Goal: Task Accomplishment & Management: Manage account settings

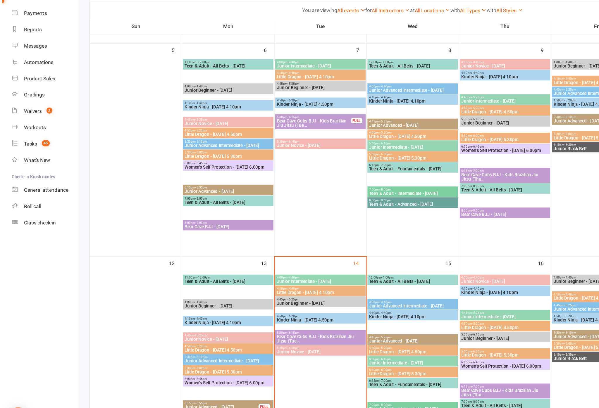
scroll to position [104, 0]
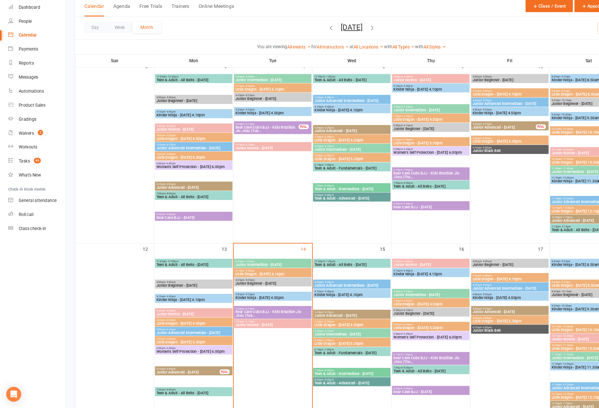
click at [16, 77] on link "Reports" at bounding box center [35, 83] width 54 height 13
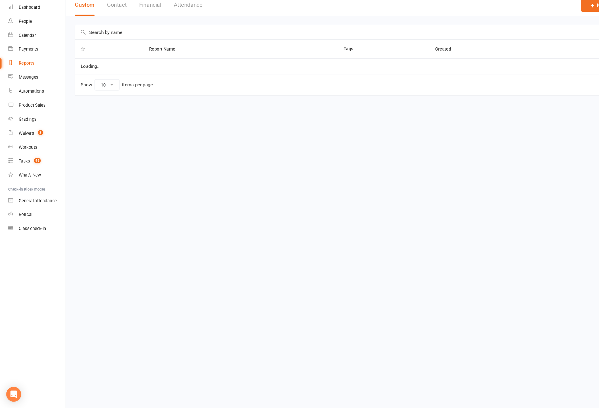
select select "100"
click at [512, 48] on input "text" at bounding box center [330, 54] width 520 height 13
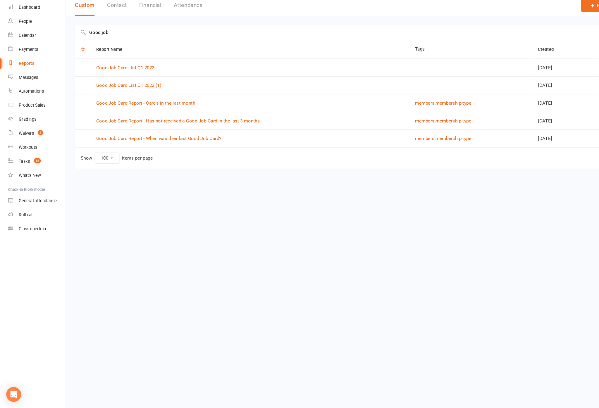
type input "Good job"
click at [120, 135] on link "Good Job Card Report - Has not received a Good Job Card in the last 3 months" at bounding box center [167, 137] width 154 height 5
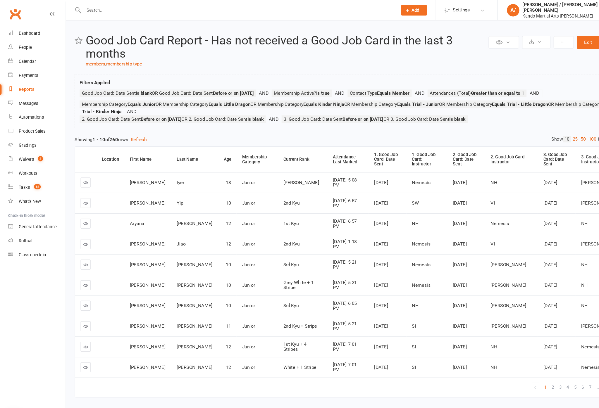
click at [552, 134] on link "100" at bounding box center [557, 131] width 10 height 6
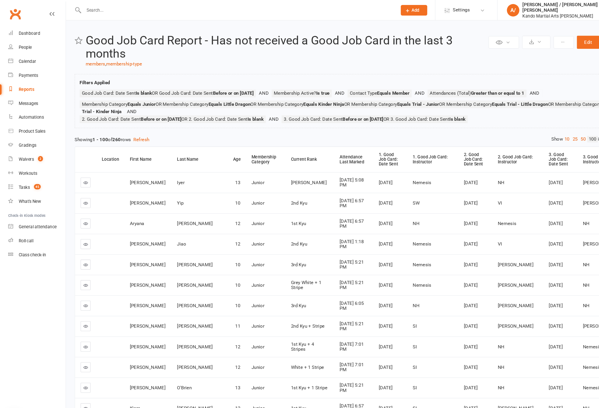
click at [319, 154] on div "Attendance Last Marked" at bounding box center [332, 149] width 27 height 9
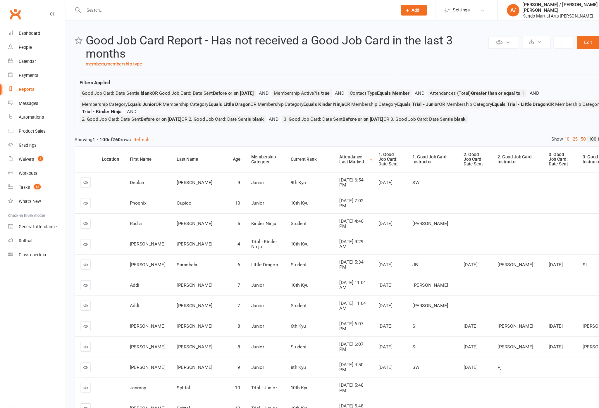
click at [314, 155] on th "Attendance Last Marked" at bounding box center [332, 150] width 37 height 24
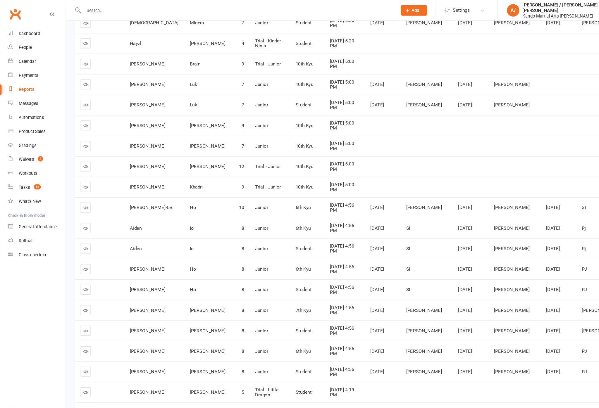
scroll to position [208, 0]
click at [77, 385] on link at bounding box center [80, 387] width 9 height 9
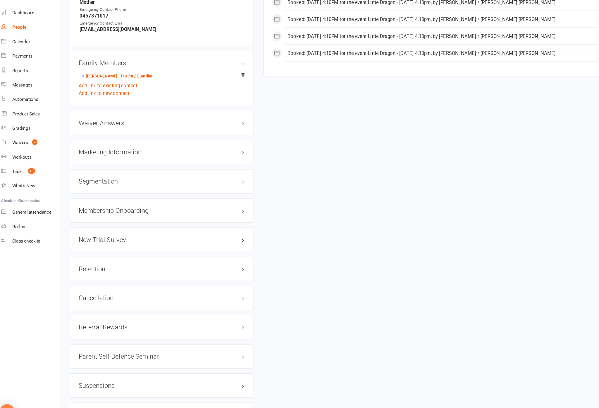
scroll to position [566, 0]
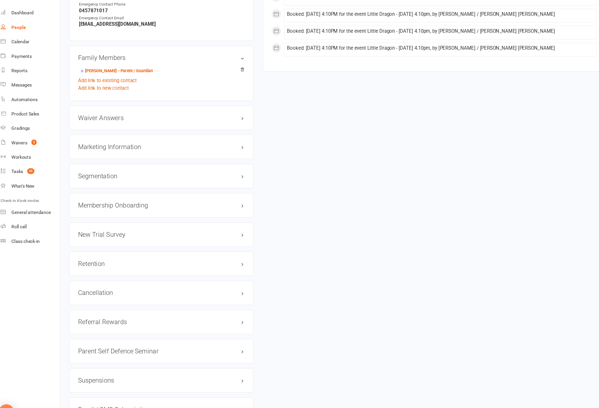
click at [222, 257] on h3 "Retention edit" at bounding box center [154, 260] width 152 height 6
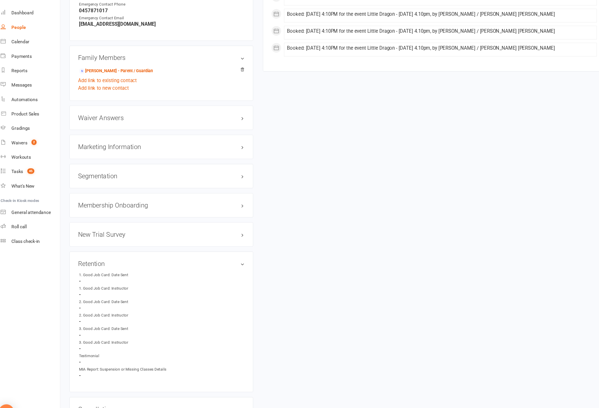
click at [217, 257] on h3 "Retention edit" at bounding box center [154, 260] width 152 height 6
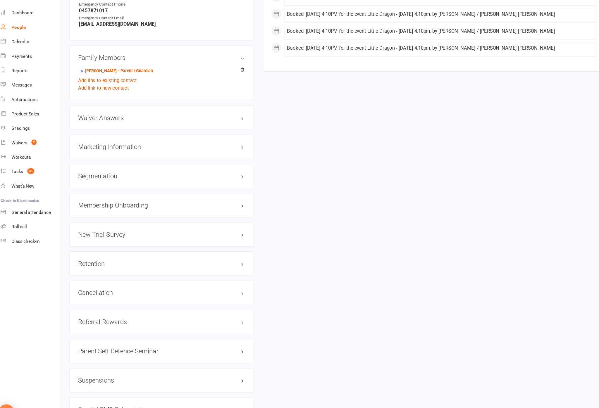
click at [0, 0] on link "edit" at bounding box center [0, 0] width 0 height 0
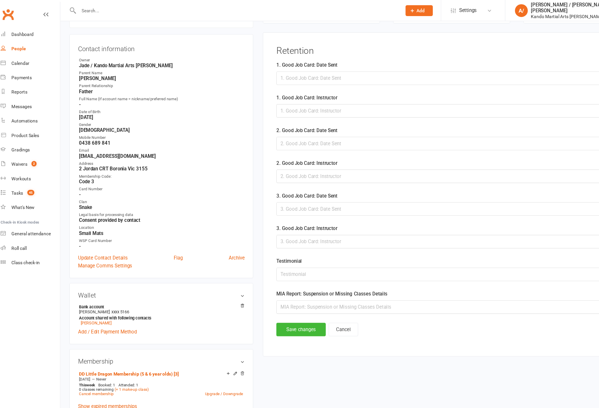
scroll to position [57, 0]
click at [360, 68] on div at bounding box center [419, 71] width 320 height 12
click at [311, 134] on button "14" at bounding box center [308, 130] width 12 height 11
type input "[DATE]"
click at [346, 102] on input "text" at bounding box center [419, 101] width 320 height 12
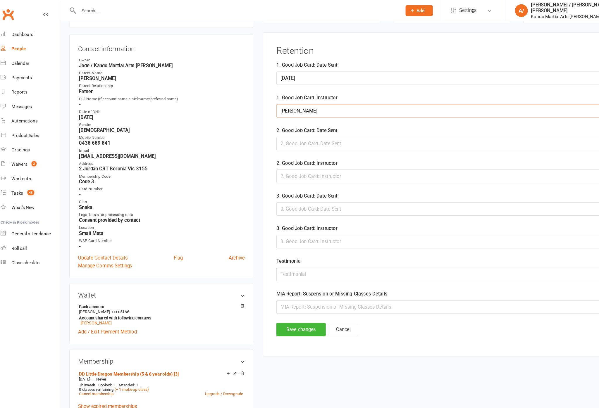
type input "[PERSON_NAME]"
click at [297, 307] on button "Save changes" at bounding box center [281, 300] width 45 height 12
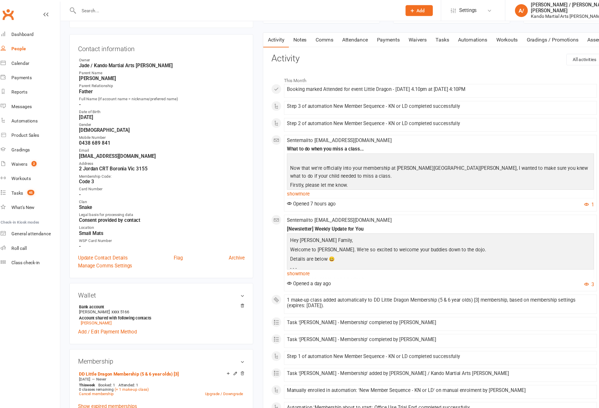
click at [31, 90] on link "Reports" at bounding box center [35, 83] width 54 height 13
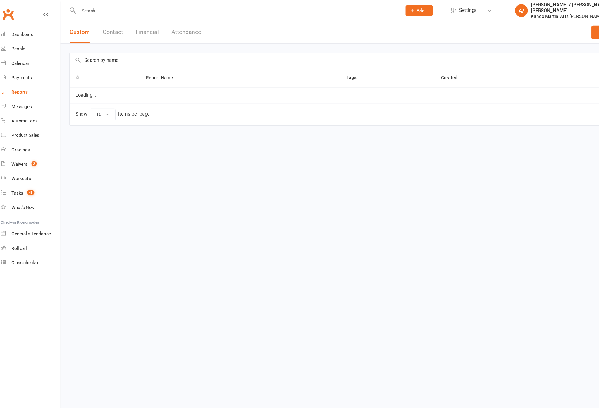
select select "100"
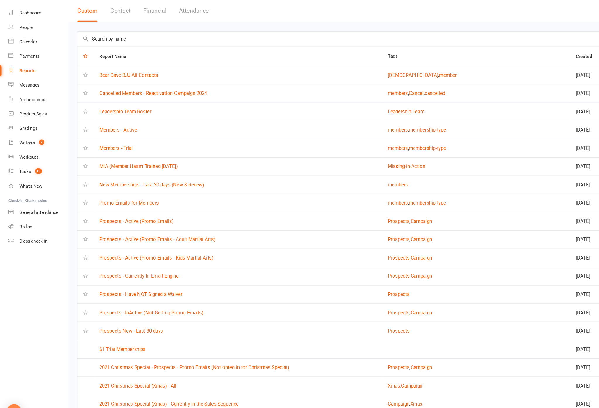
click at [240, 48] on input "text" at bounding box center [330, 54] width 520 height 13
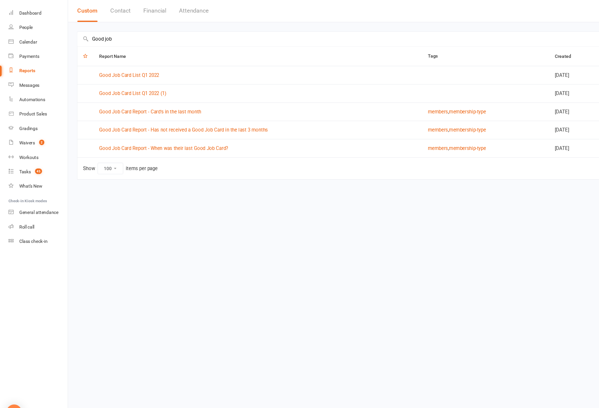
type input "Good job"
click at [118, 135] on link "Good Job Card Report - Has not received a Good Job Card in the last 3 months" at bounding box center [167, 137] width 154 height 5
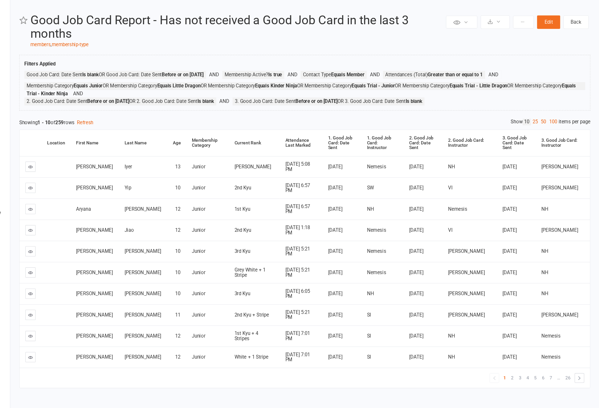
click at [552, 128] on link "100" at bounding box center [557, 131] width 10 height 6
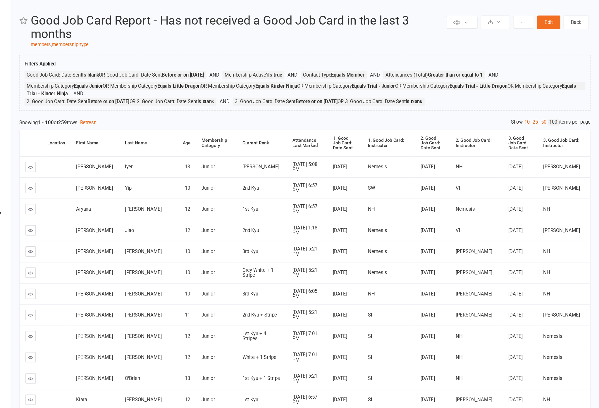
click at [319, 145] on div "Attendance Last Marked" at bounding box center [332, 149] width 27 height 9
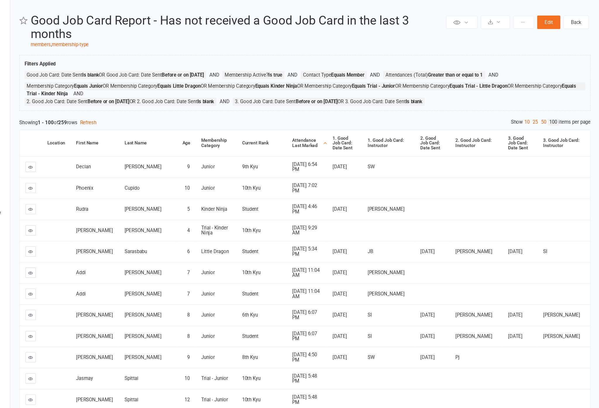
click at [319, 145] on div "Attendance Last Marked" at bounding box center [332, 149] width 27 height 9
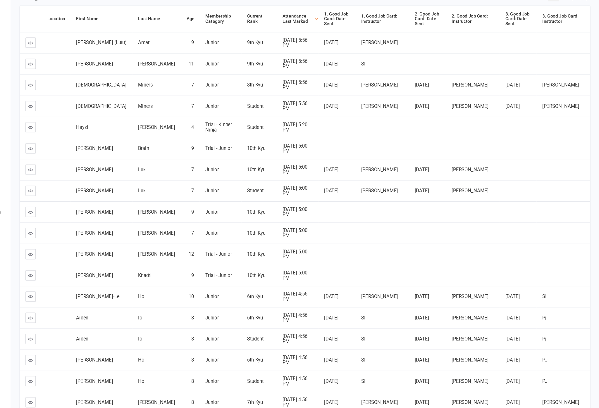
scroll to position [113, 0]
click at [70, 68] on td at bounding box center [80, 77] width 20 height 19
click at [78, 75] on icon at bounding box center [80, 77] width 4 height 4
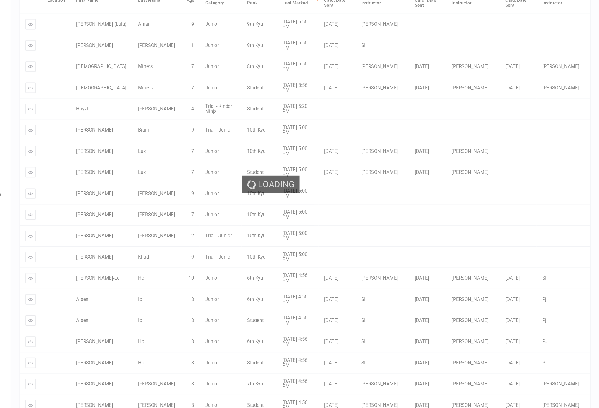
scroll to position [113, 0]
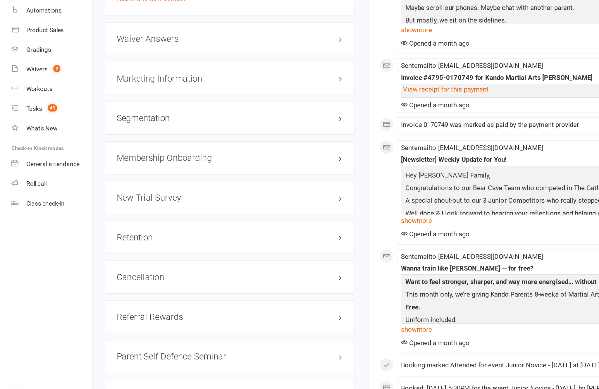
scroll to position [565, 0]
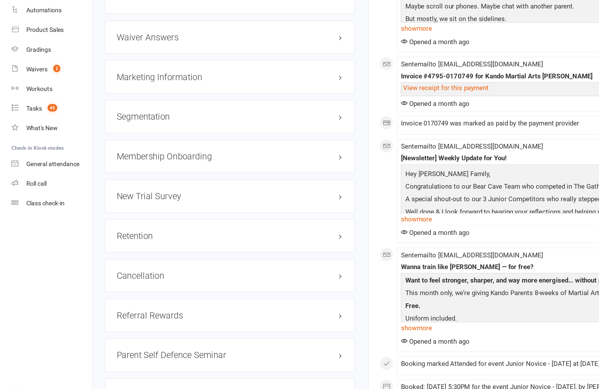
click at [228, 258] on h3 "Retention edit" at bounding box center [154, 261] width 152 height 6
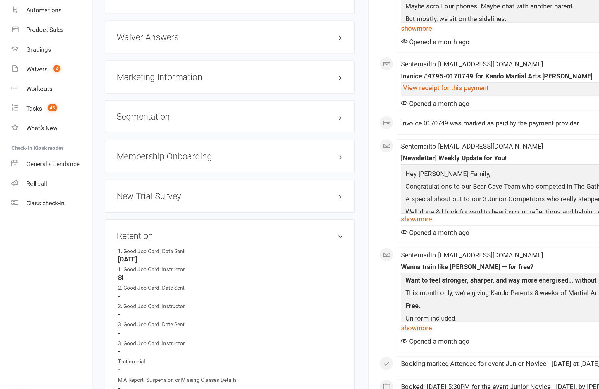
click at [0, 0] on link "edit" at bounding box center [0, 0] width 0 height 0
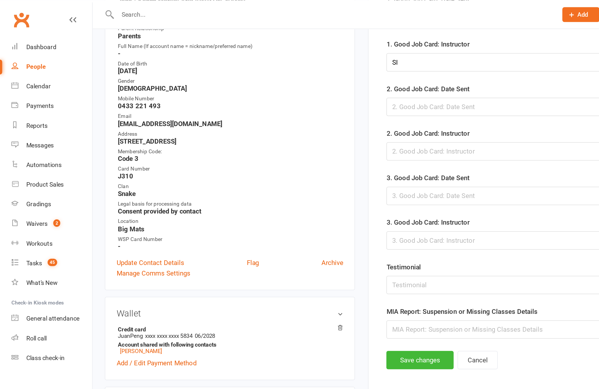
scroll to position [99, 0]
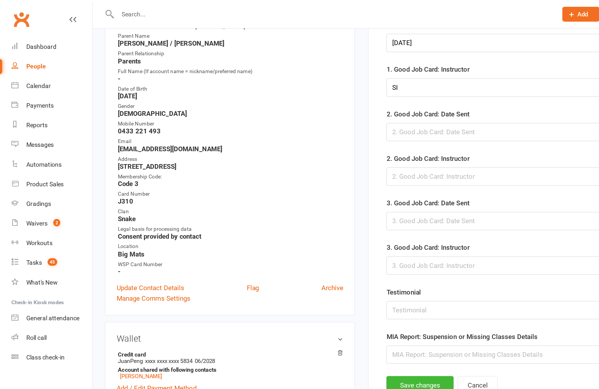
click at [287, 91] on div at bounding box center [419, 88] width 320 height 12
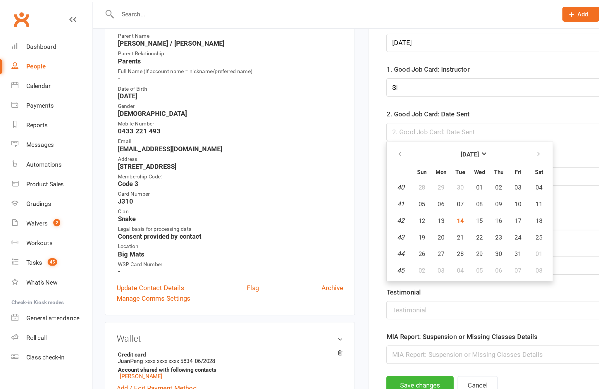
click at [311, 150] on span "14" at bounding box center [308, 148] width 5 height 5
type input "[DATE]"
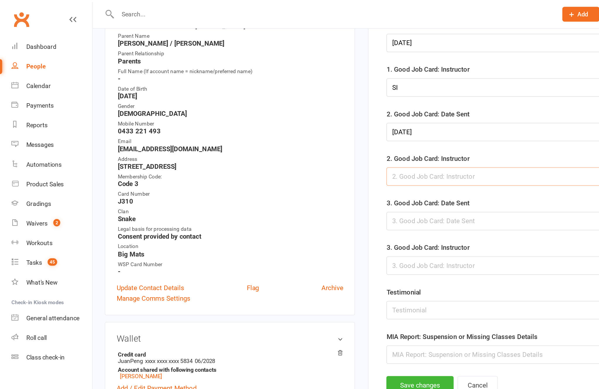
click at [319, 118] on input "text" at bounding box center [419, 118] width 320 height 12
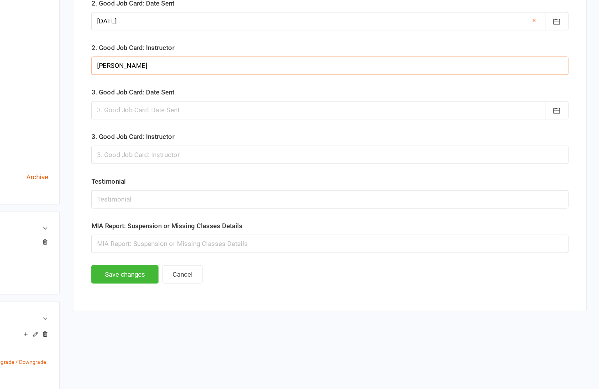
type input "Jett"
click at [259, 252] on button "Save changes" at bounding box center [281, 258] width 45 height 12
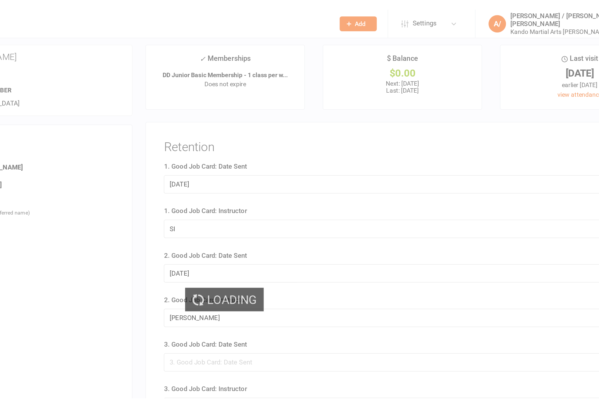
scroll to position [0, 0]
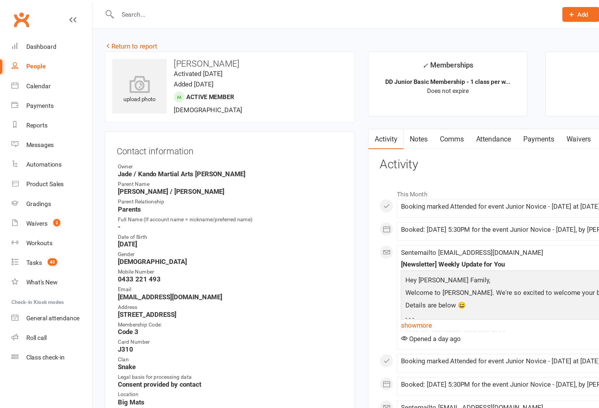
click at [82, 29] on link "Return to report" at bounding box center [87, 30] width 35 height 5
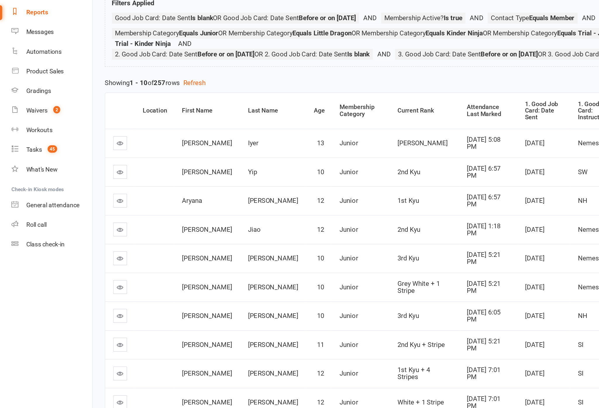
click at [307, 138] on th "Attendance Last Marked" at bounding box center [326, 150] width 39 height 24
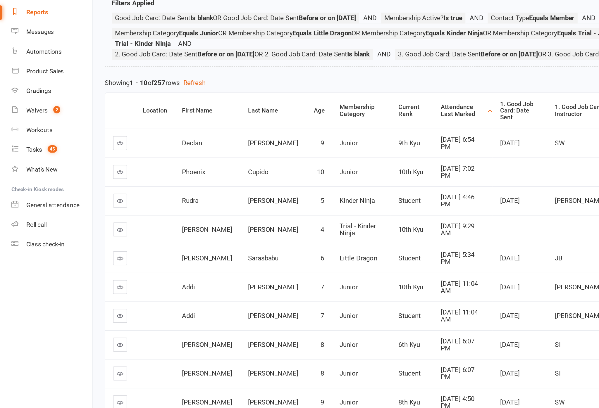
click at [295, 145] on div "Attendance Last Marked" at bounding box center [310, 149] width 30 height 9
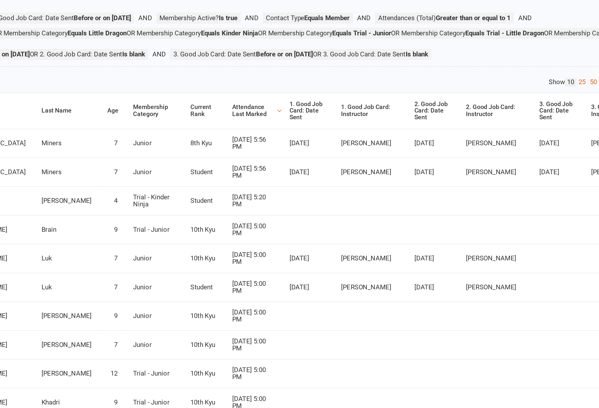
click at [552, 128] on link "100" at bounding box center [557, 131] width 10 height 6
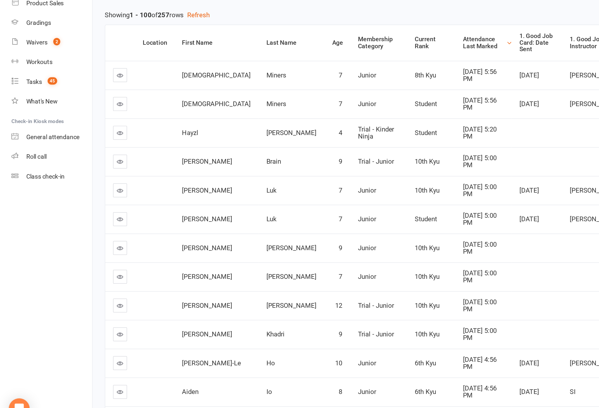
scroll to position [3, 0]
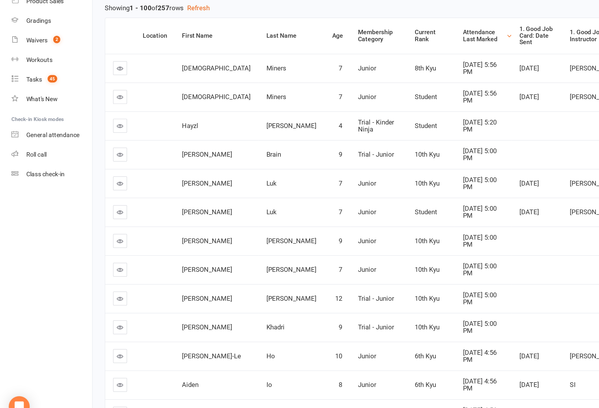
click at [77, 241] on link at bounding box center [80, 245] width 9 height 9
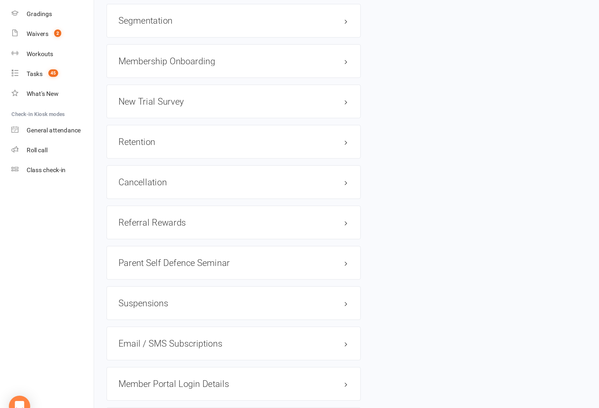
scroll to position [622, 0]
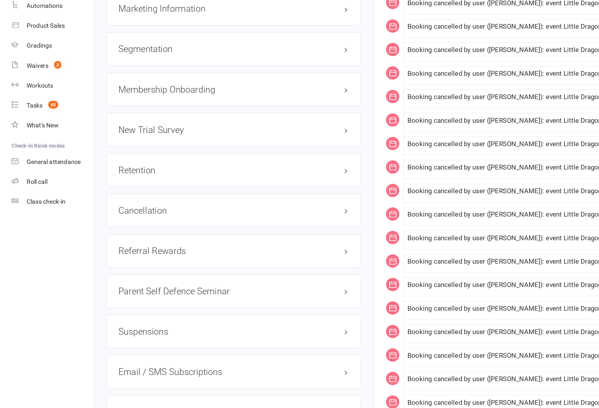
click at [0, 0] on link "edit" at bounding box center [0, 0] width 0 height 0
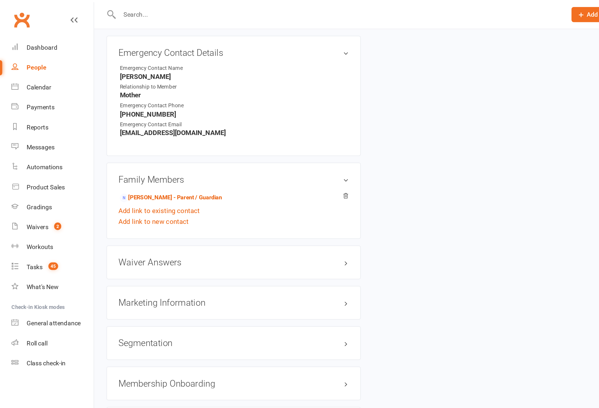
scroll to position [56, 0]
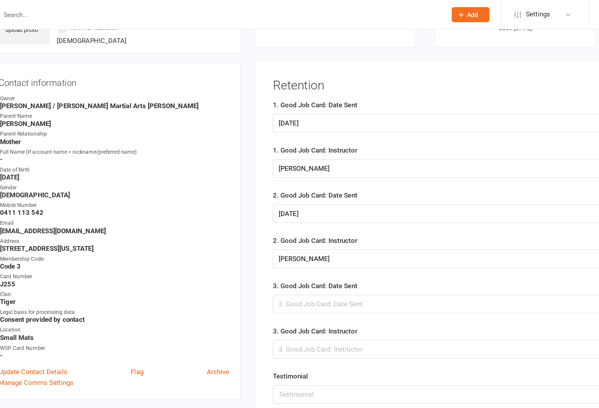
click at [259, 207] on div at bounding box center [419, 200] width 320 height 12
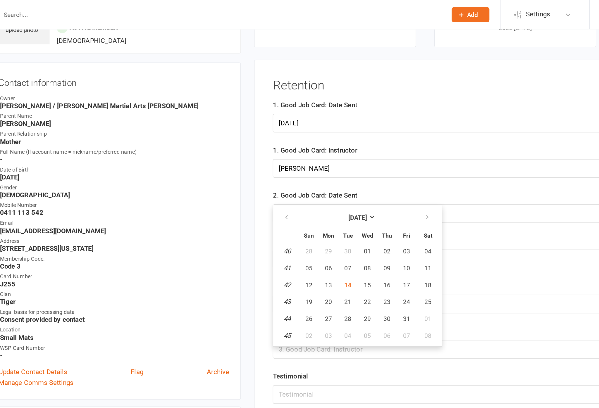
scroll to position [47, 0]
click at [302, 182] on button "07" at bounding box center [308, 177] width 12 height 11
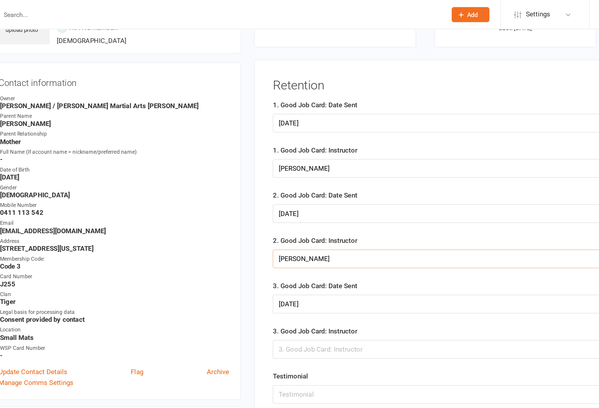
click at [259, 172] on input "Irene" at bounding box center [419, 171] width 320 height 12
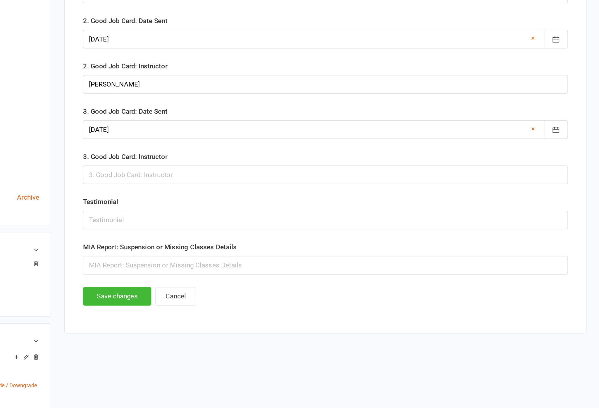
click at [259, 194] on div at bounding box center [419, 200] width 320 height 12
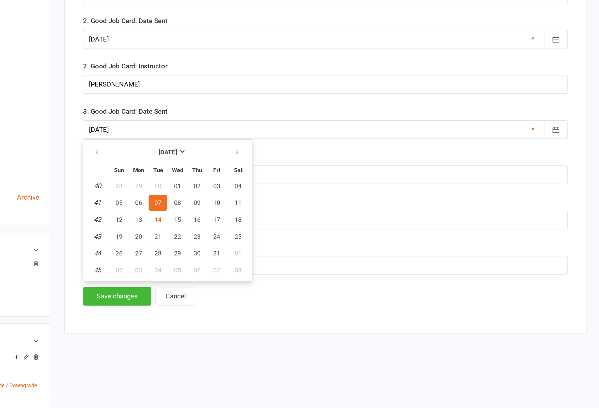
click at [306, 258] on span "14" at bounding box center [308, 260] width 5 height 5
type input "[DATE]"
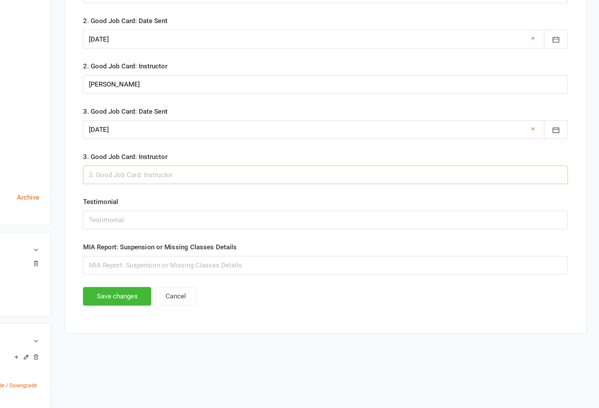
click at [259, 224] on input "text" at bounding box center [419, 230] width 320 height 12
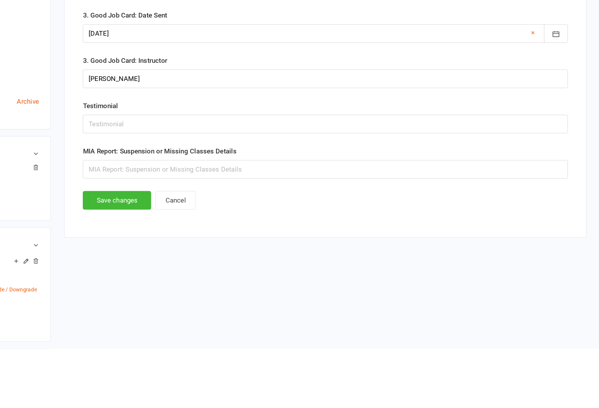
scroll to position [98, 0]
type input "Meg"
click at [259, 253] on button "Save changes" at bounding box center [281, 259] width 45 height 12
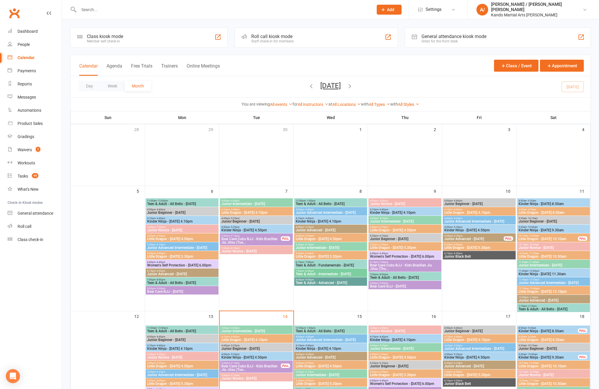
click at [120, 6] on input "text" at bounding box center [223, 10] width 292 height 8
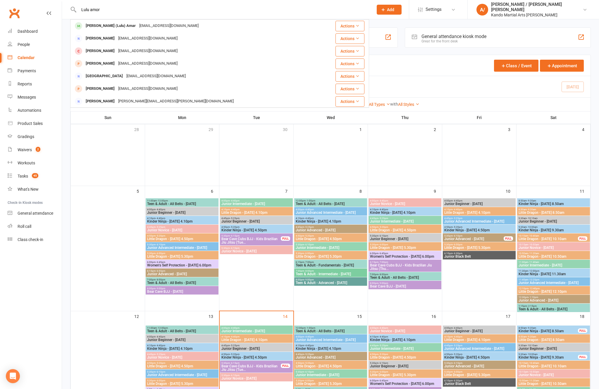
type input "Lulu amor"
click at [92, 28] on div "[PERSON_NAME] (Lulu) Amar" at bounding box center [111, 26] width 54 height 8
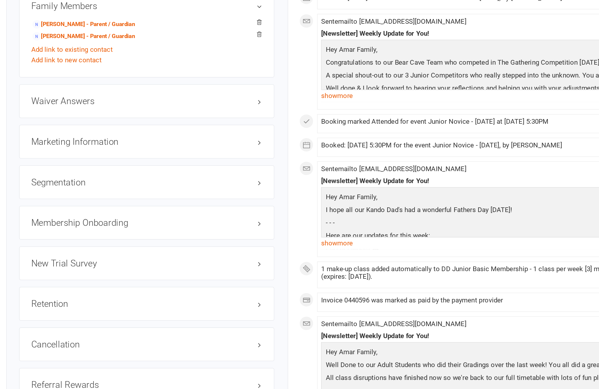
scroll to position [545, 0]
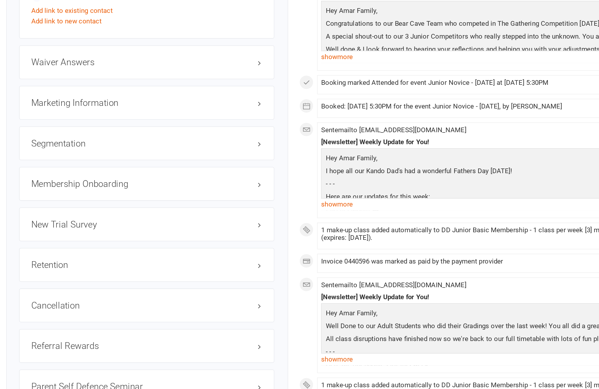
click at [172, 279] on h3 "Retention edit" at bounding box center [154, 282] width 152 height 6
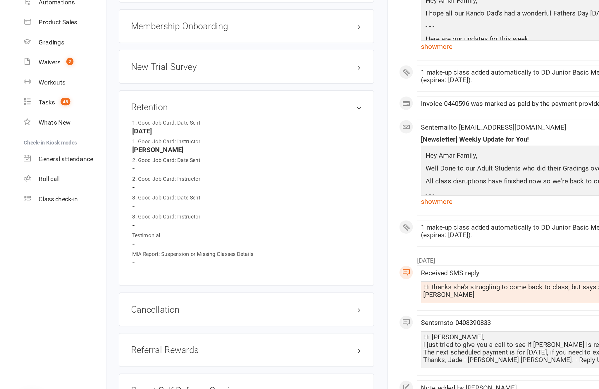
scroll to position [657, 0]
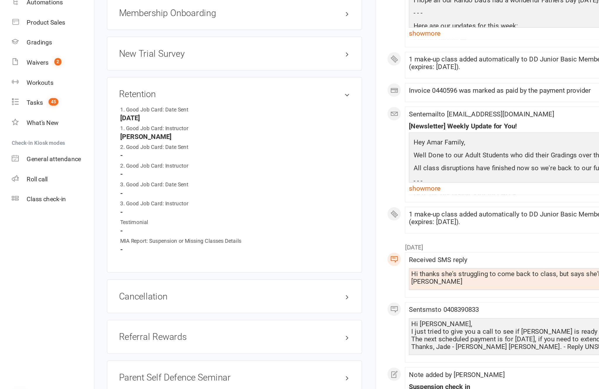
click at [0, 0] on link "edit" at bounding box center [0, 0] width 0 height 0
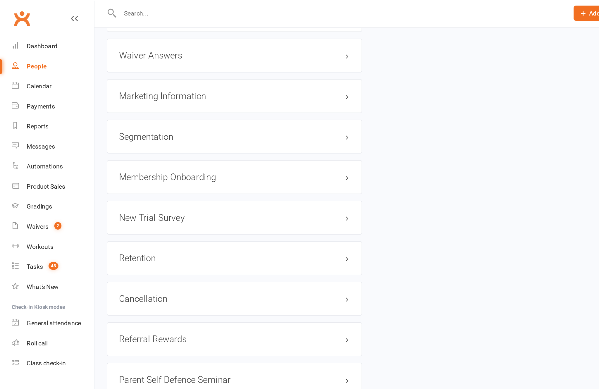
scroll to position [627, 0]
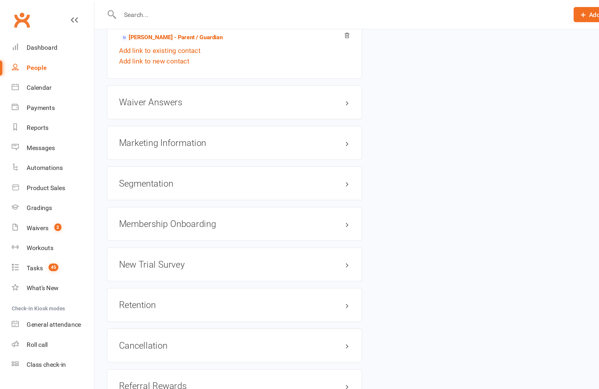
click at [221, 59] on div "Waiver Answers edit" at bounding box center [154, 67] width 168 height 22
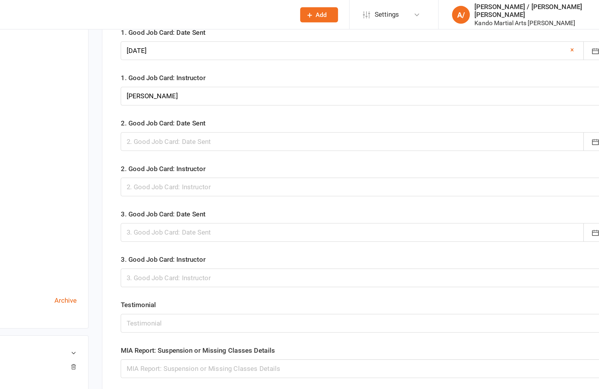
scroll to position [88, 0]
click at [259, 97] on div at bounding box center [419, 93] width 320 height 12
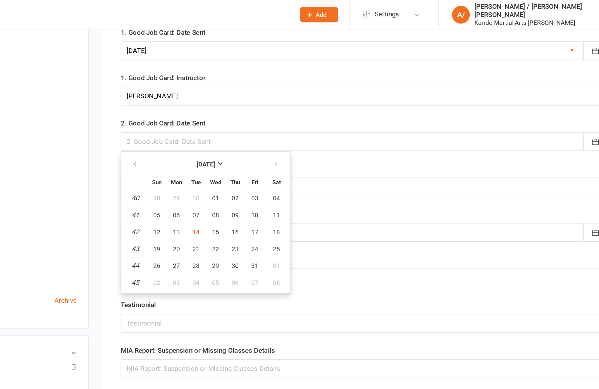
click at [302, 158] on button "14" at bounding box center [308, 152] width 12 height 11
type input "[DATE]"
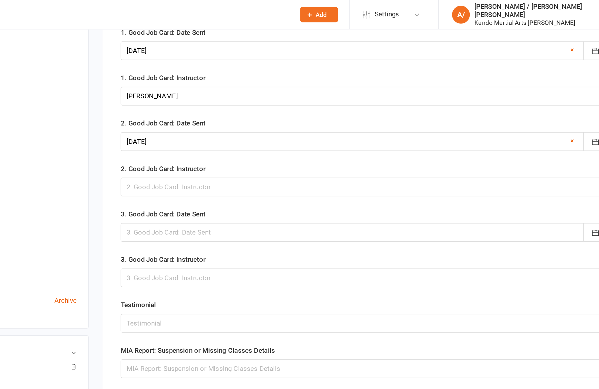
click at [259, 114] on label "2. Good Job Card: Instructor" at bounding box center [287, 110] width 56 height 7
click at [259, 129] on input "text" at bounding box center [419, 123] width 320 height 12
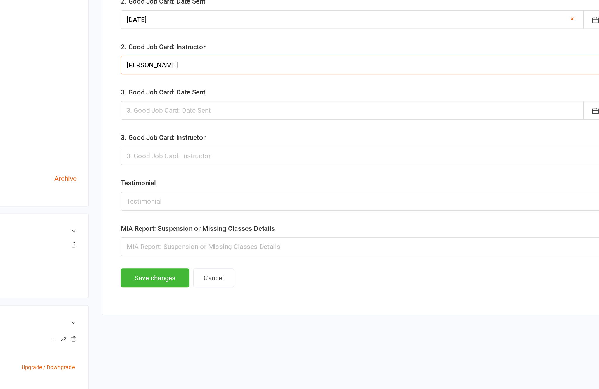
type input "[PERSON_NAME]"
click at [259, 256] on button "Save changes" at bounding box center [281, 262] width 45 height 12
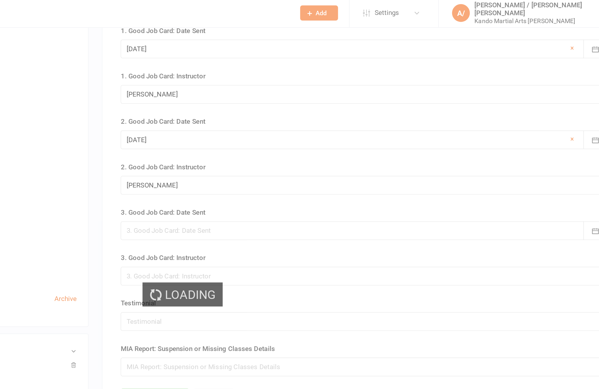
scroll to position [0, 0]
